Goal: Transaction & Acquisition: Purchase product/service

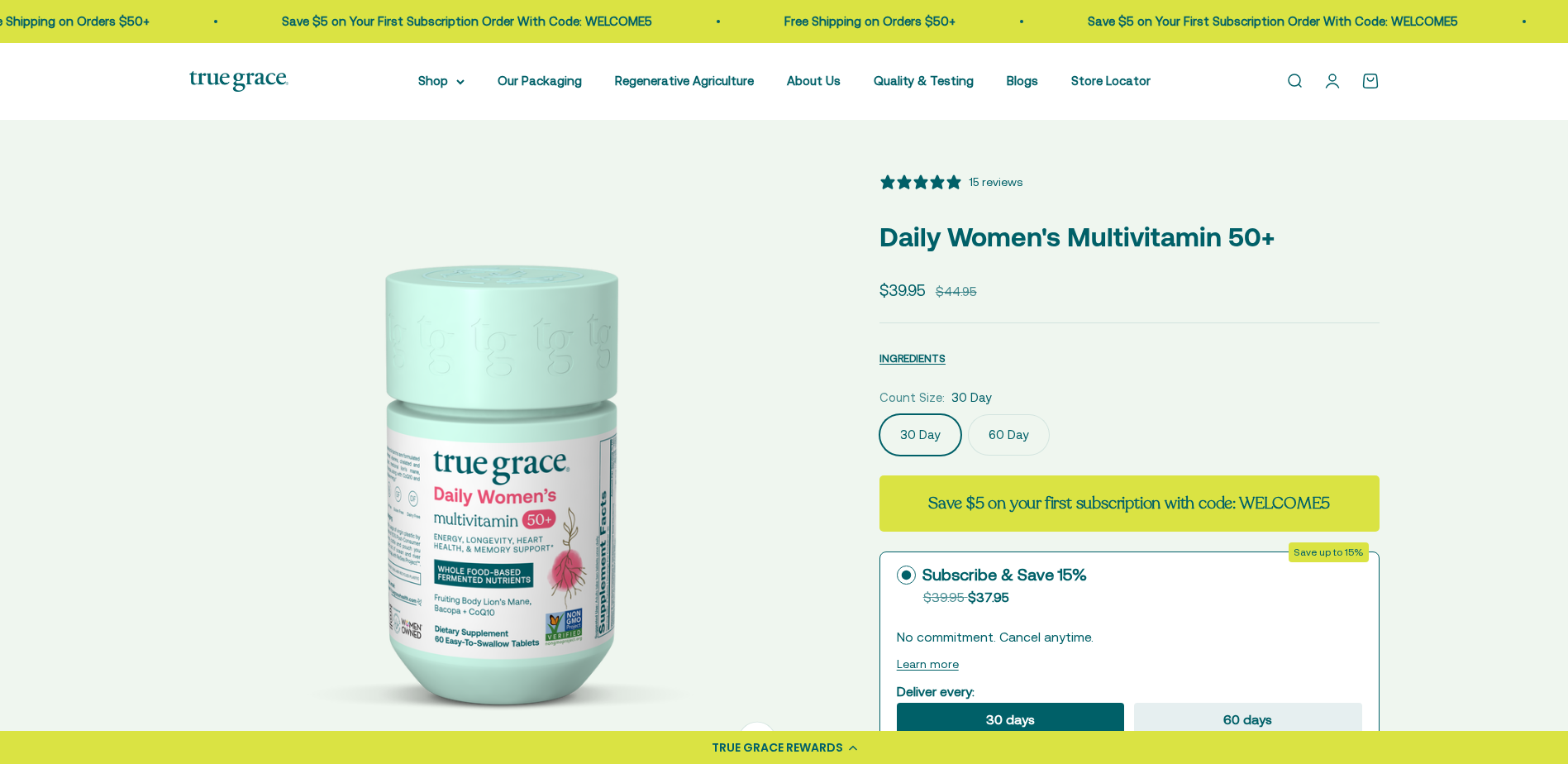
select select "3"
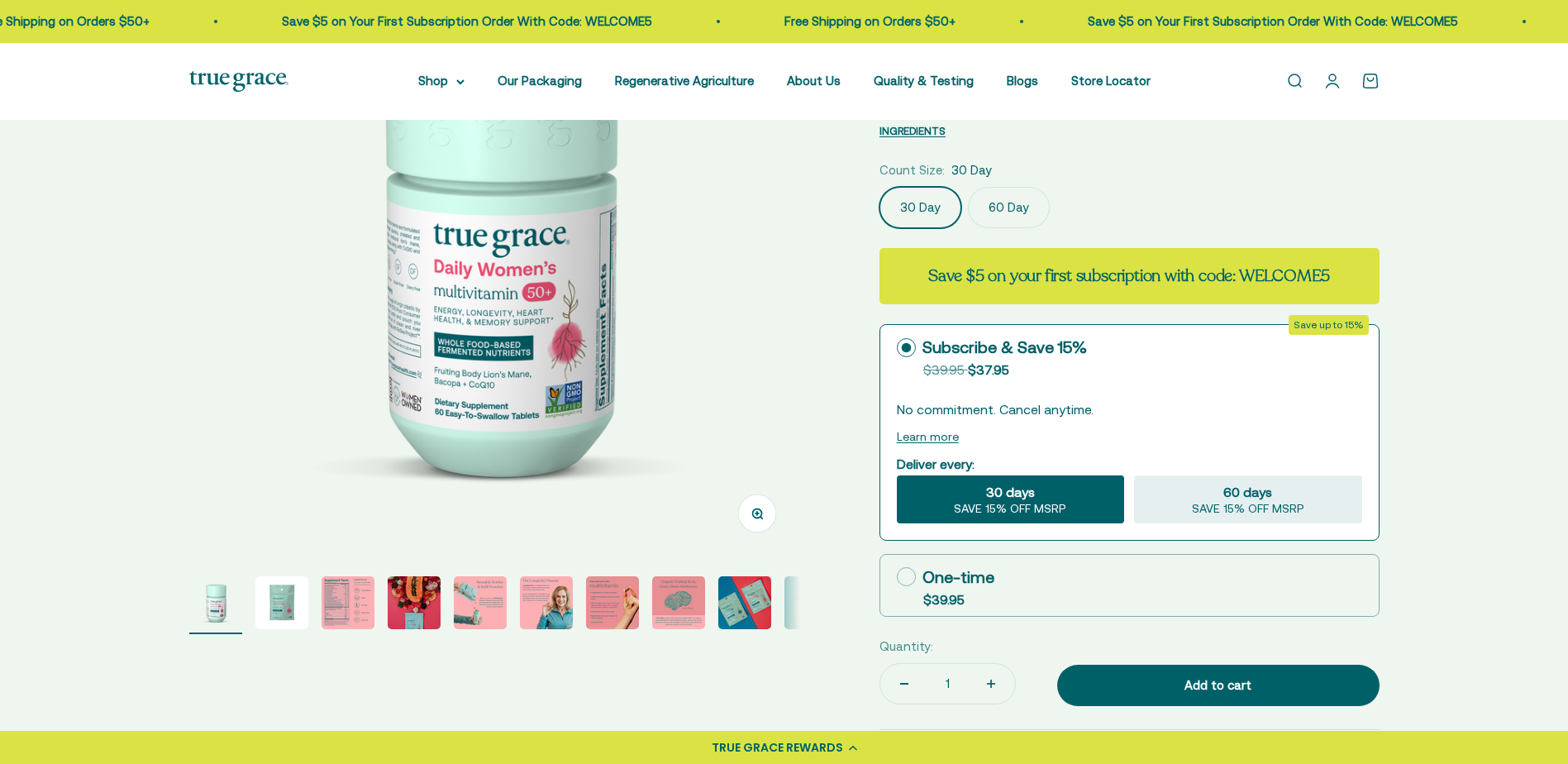
scroll to position [248, 0]
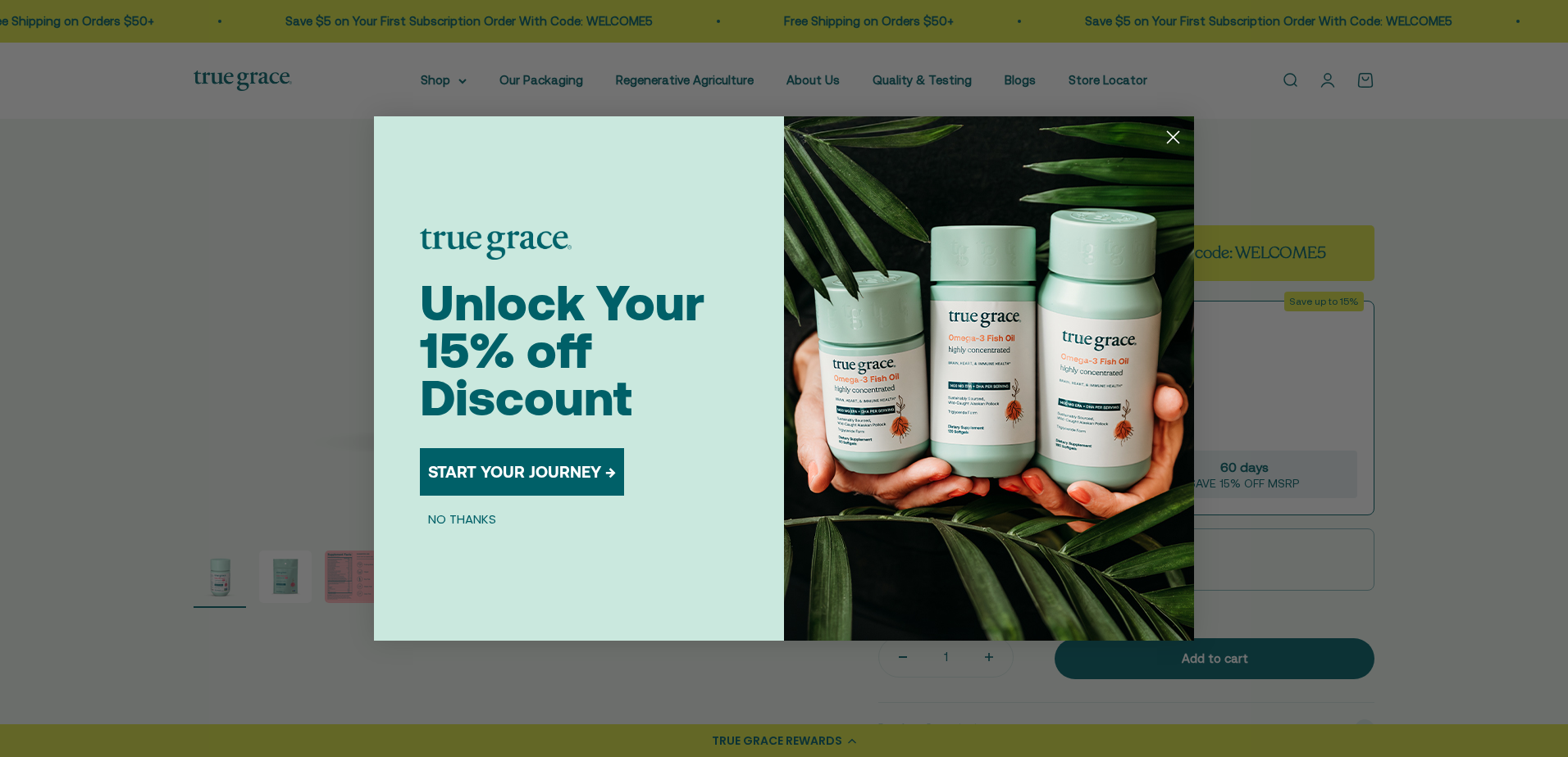
click at [467, 522] on button "NO THANKS" at bounding box center [462, 519] width 85 height 20
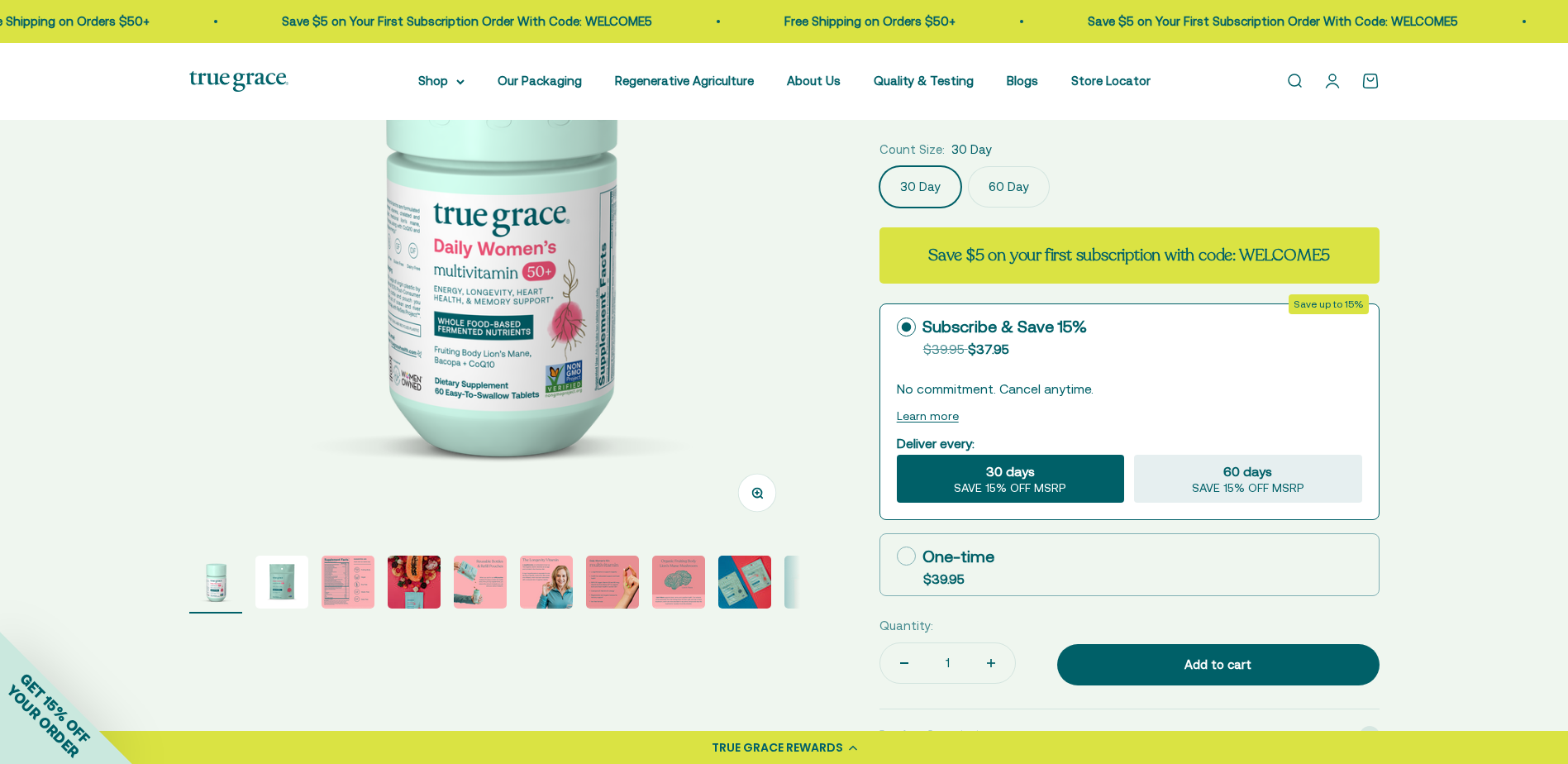
click at [1016, 184] on label "60 Day" at bounding box center [1009, 187] width 82 height 41
click at [879, 167] on input "60 Day" at bounding box center [878, 166] width 1 height 1
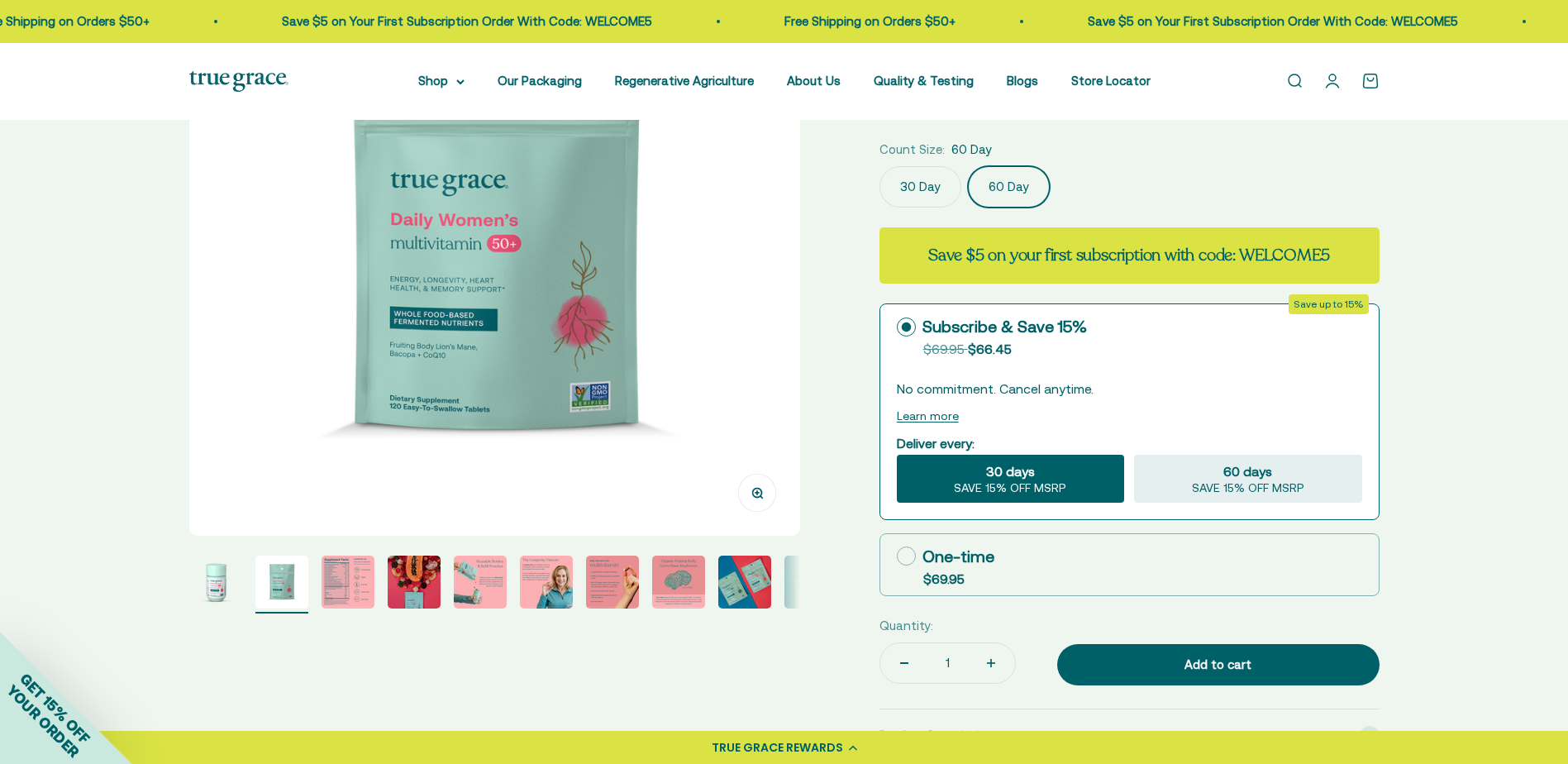
click at [925, 185] on label "30 Day" at bounding box center [920, 187] width 82 height 41
click at [879, 167] on input "30 Day" at bounding box center [878, 166] width 1 height 1
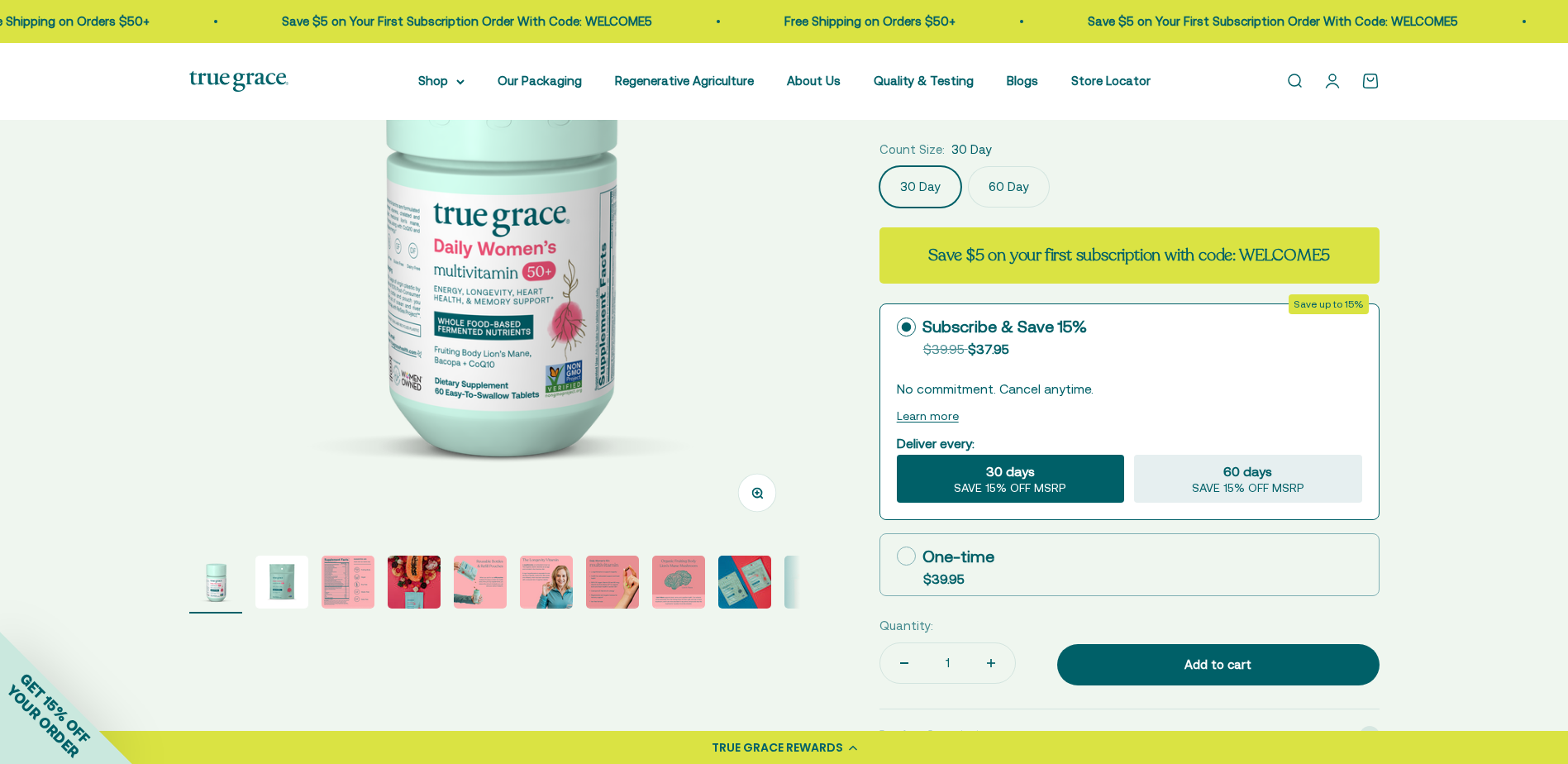
click at [1030, 185] on label "60 Day" at bounding box center [1009, 187] width 82 height 41
click at [879, 167] on input "60 Day" at bounding box center [878, 166] width 1 height 1
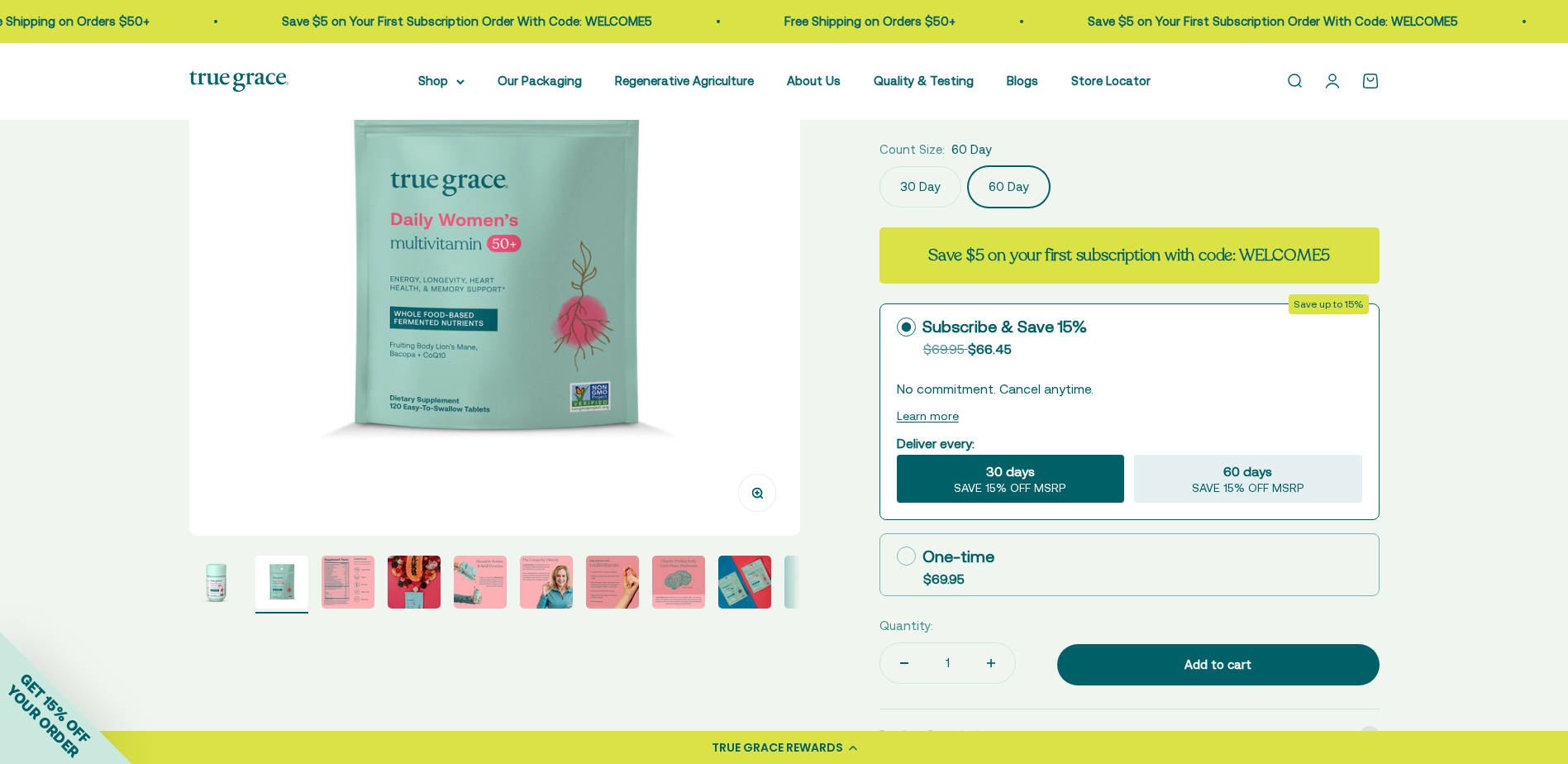
click at [905, 177] on label "30 Day" at bounding box center [920, 187] width 82 height 41
click at [879, 167] on input "30 Day" at bounding box center [878, 166] width 1 height 1
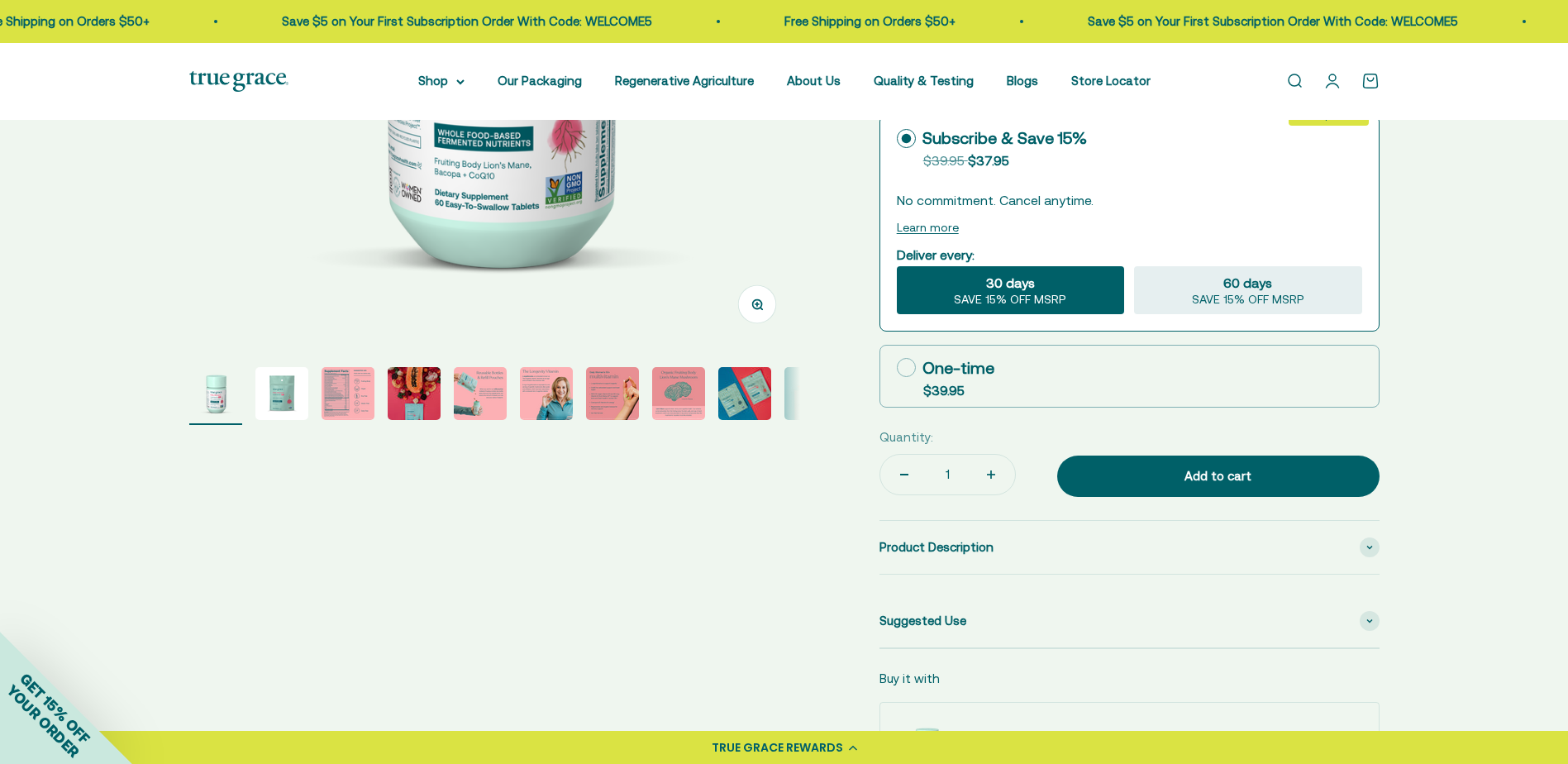
scroll to position [496, 0]
